Goal: Information Seeking & Learning: Learn about a topic

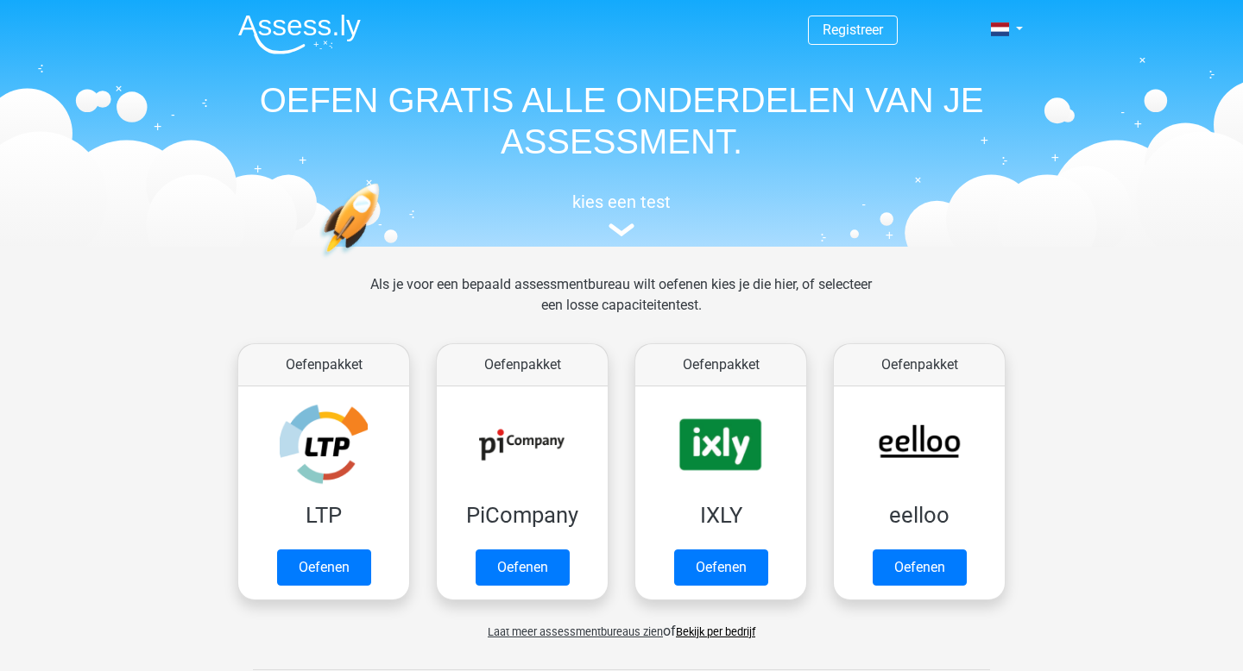
scroll to position [673, 0]
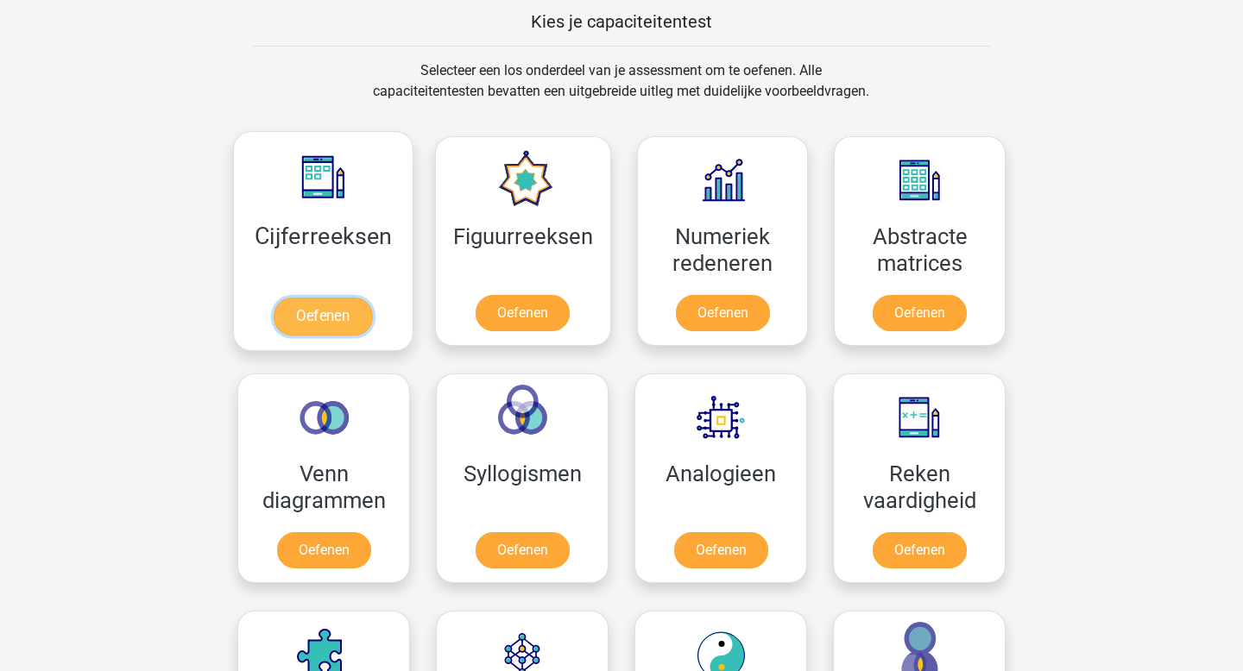
click at [358, 298] on link "Oefenen" at bounding box center [323, 317] width 98 height 38
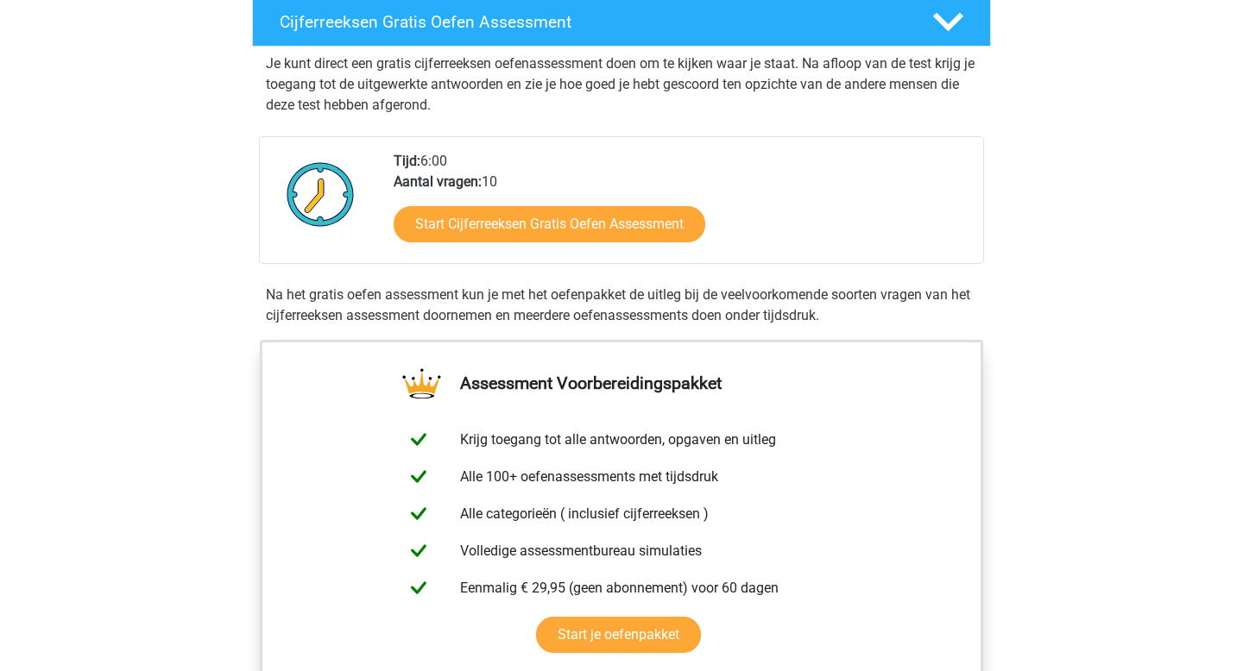
scroll to position [311, 0]
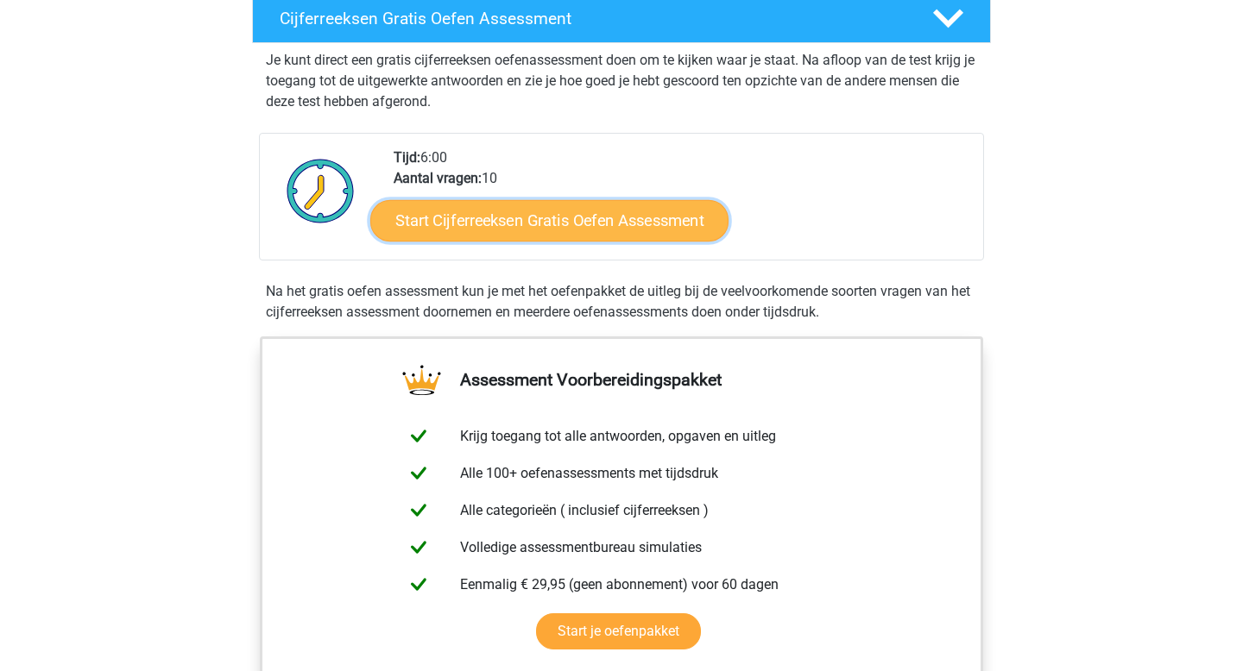
click at [504, 241] on link "Start Cijferreeksen Gratis Oefen Assessment" at bounding box center [549, 219] width 358 height 41
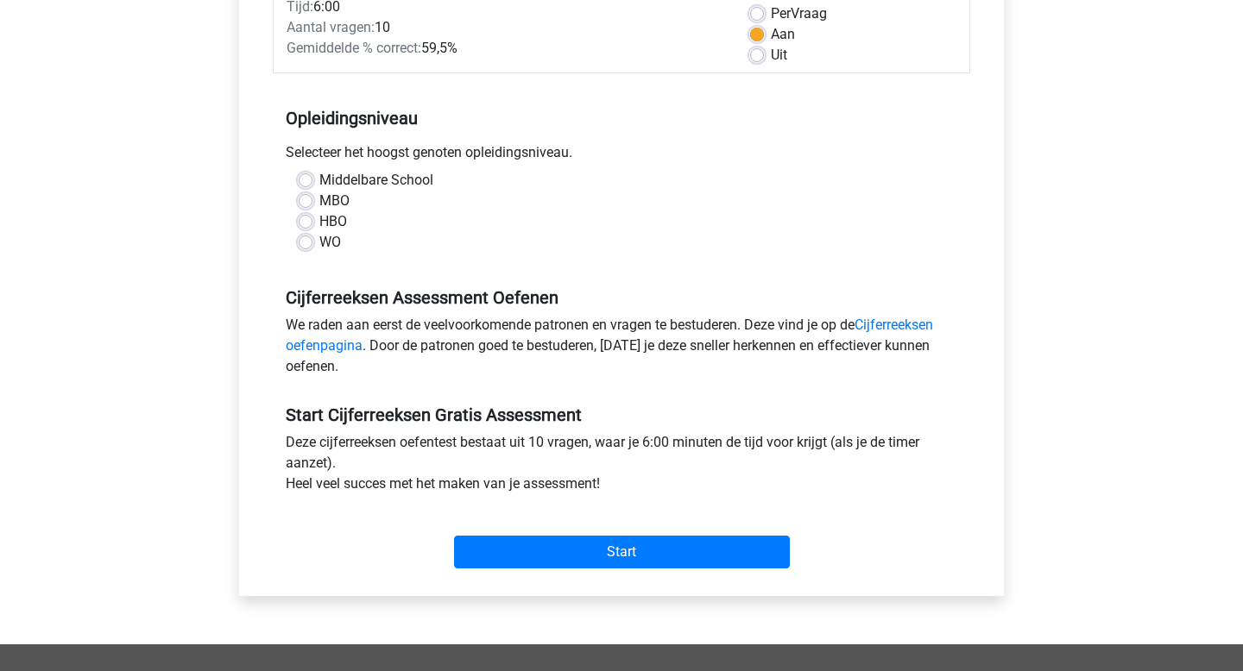
scroll to position [274, 0]
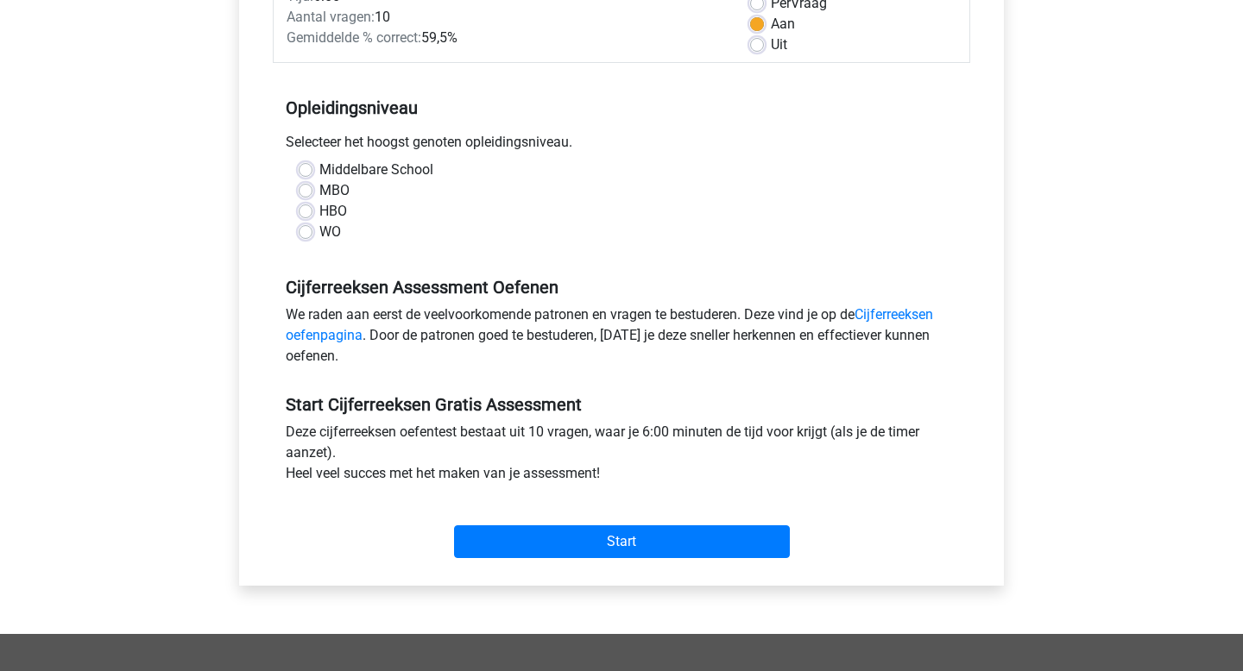
click at [334, 234] on label "WO" at bounding box center [330, 232] width 22 height 21
click at [312, 234] on input "WO" at bounding box center [306, 230] width 14 height 17
radio input "true"
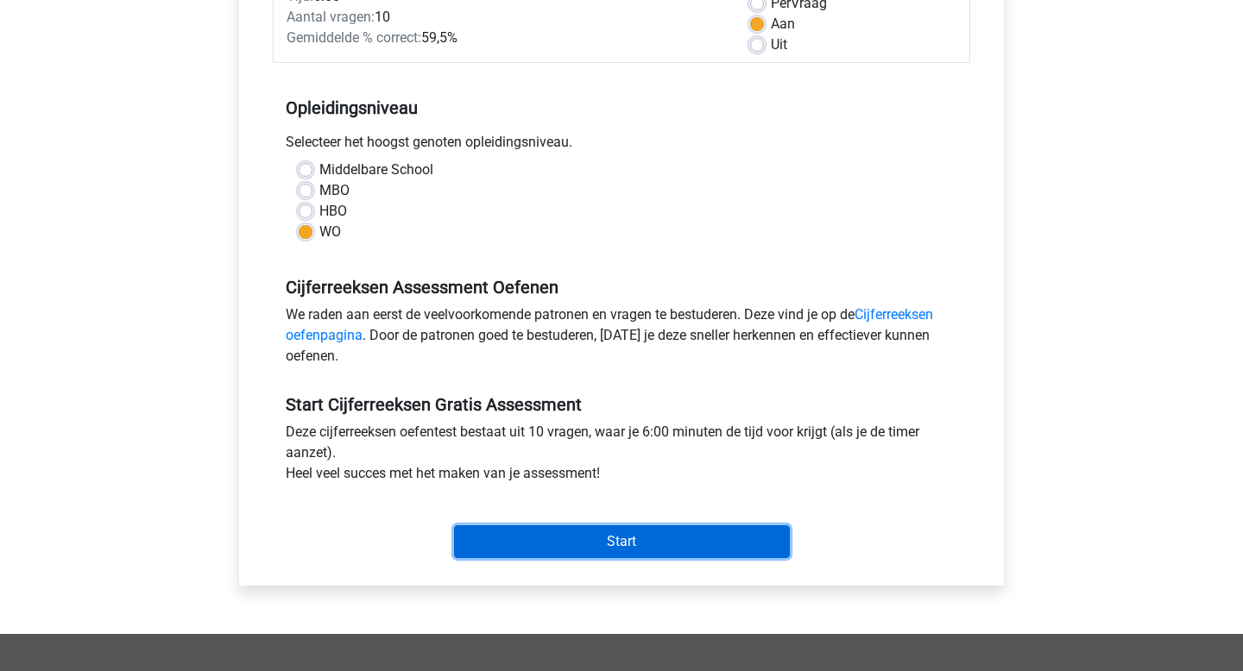
click at [580, 550] on input "Start" at bounding box center [622, 541] width 336 height 33
